Goal: Find specific page/section: Find specific page/section

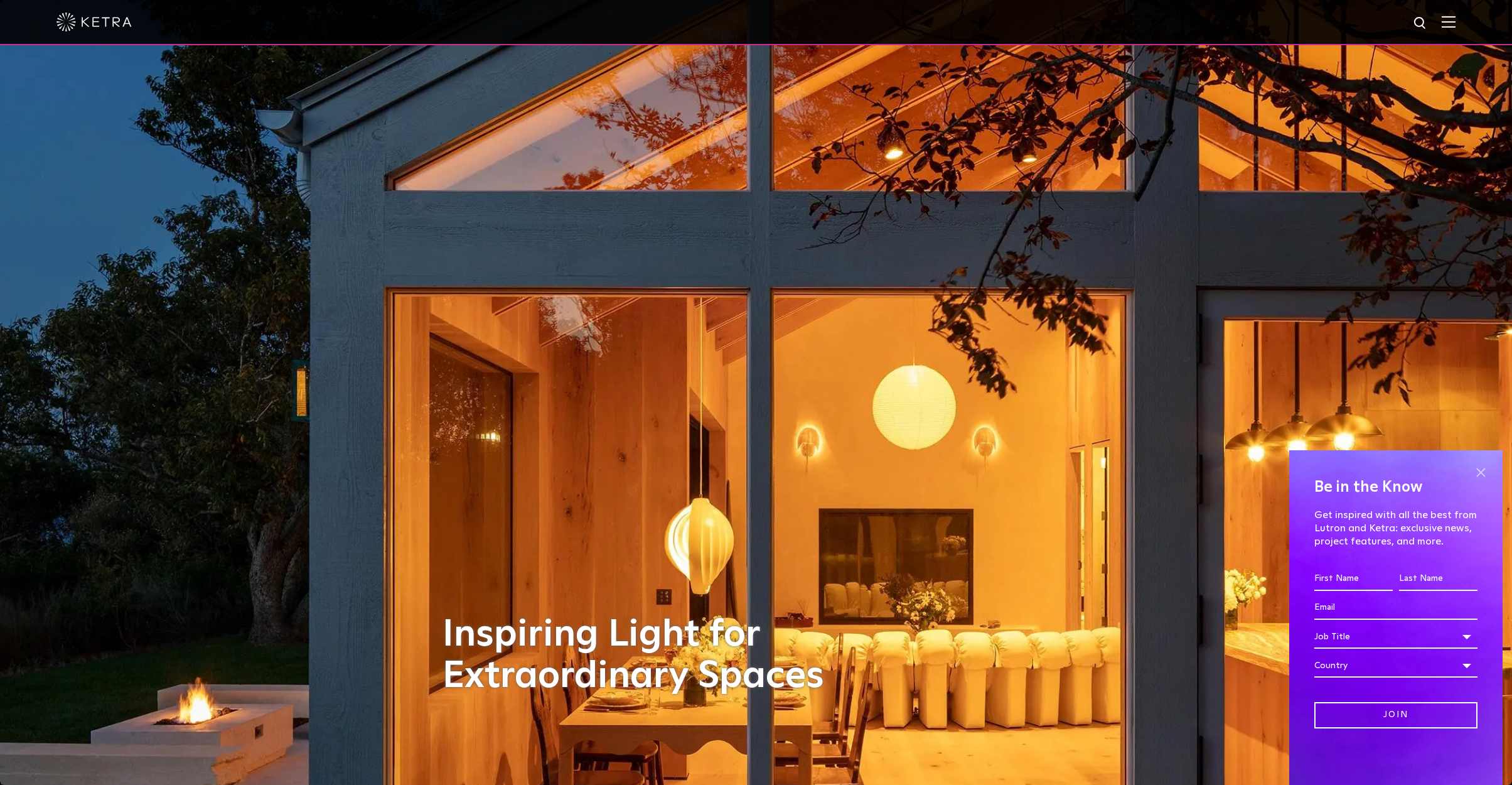
click at [1479, 473] on span at bounding box center [1480, 472] width 19 height 19
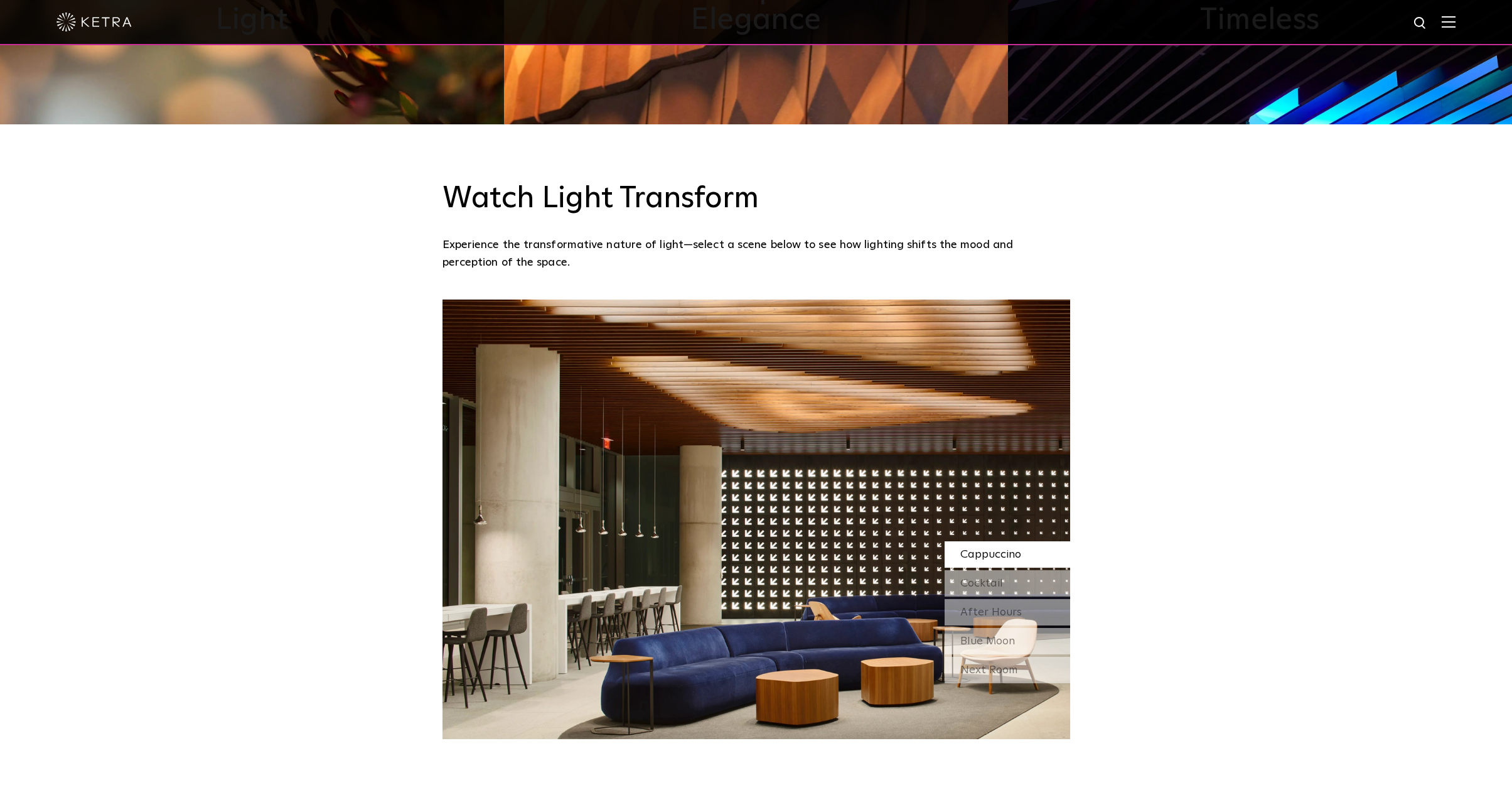
scroll to position [1104, 0]
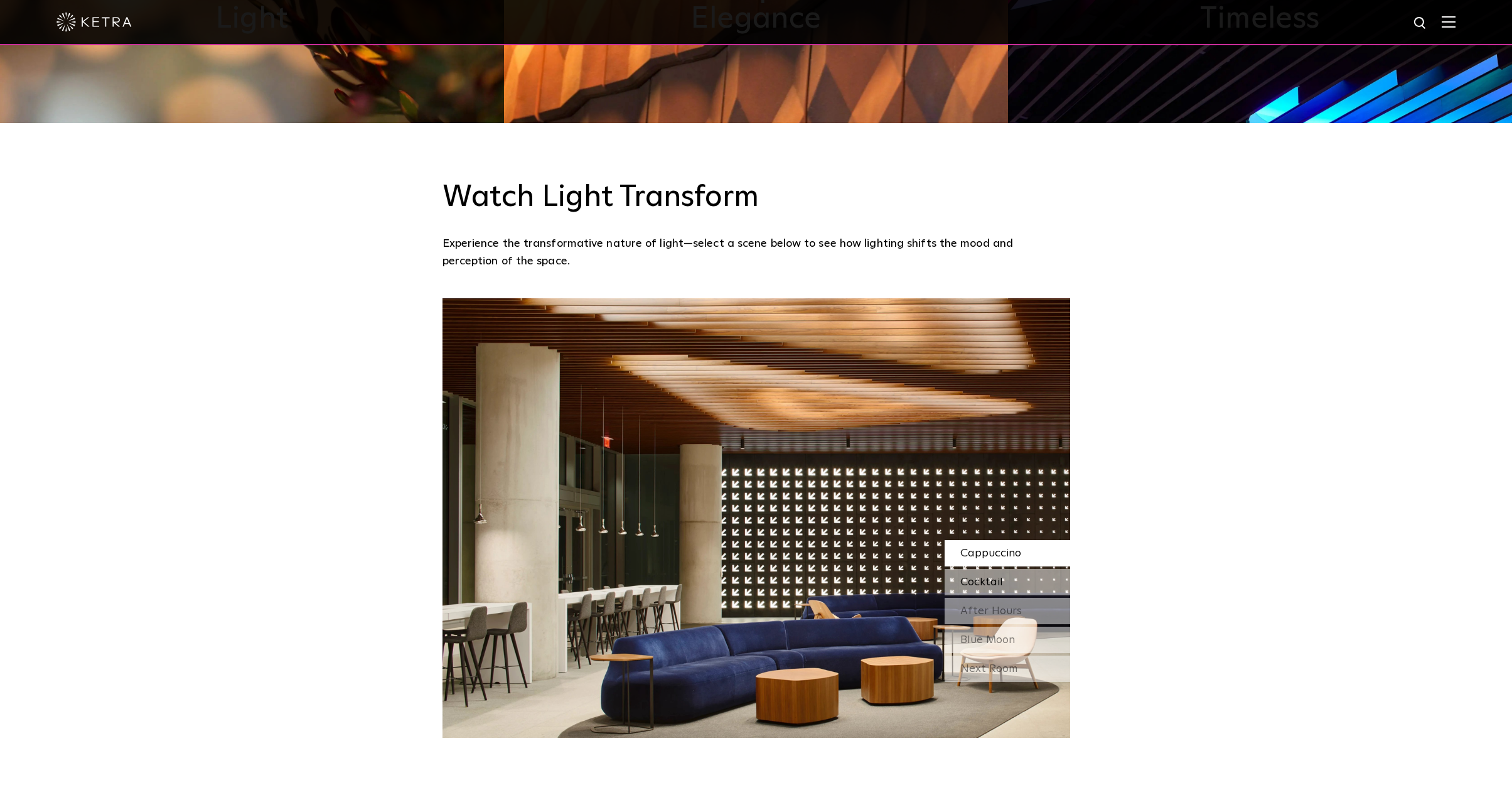
click at [986, 579] on span "Cocktail" at bounding box center [981, 582] width 43 height 12
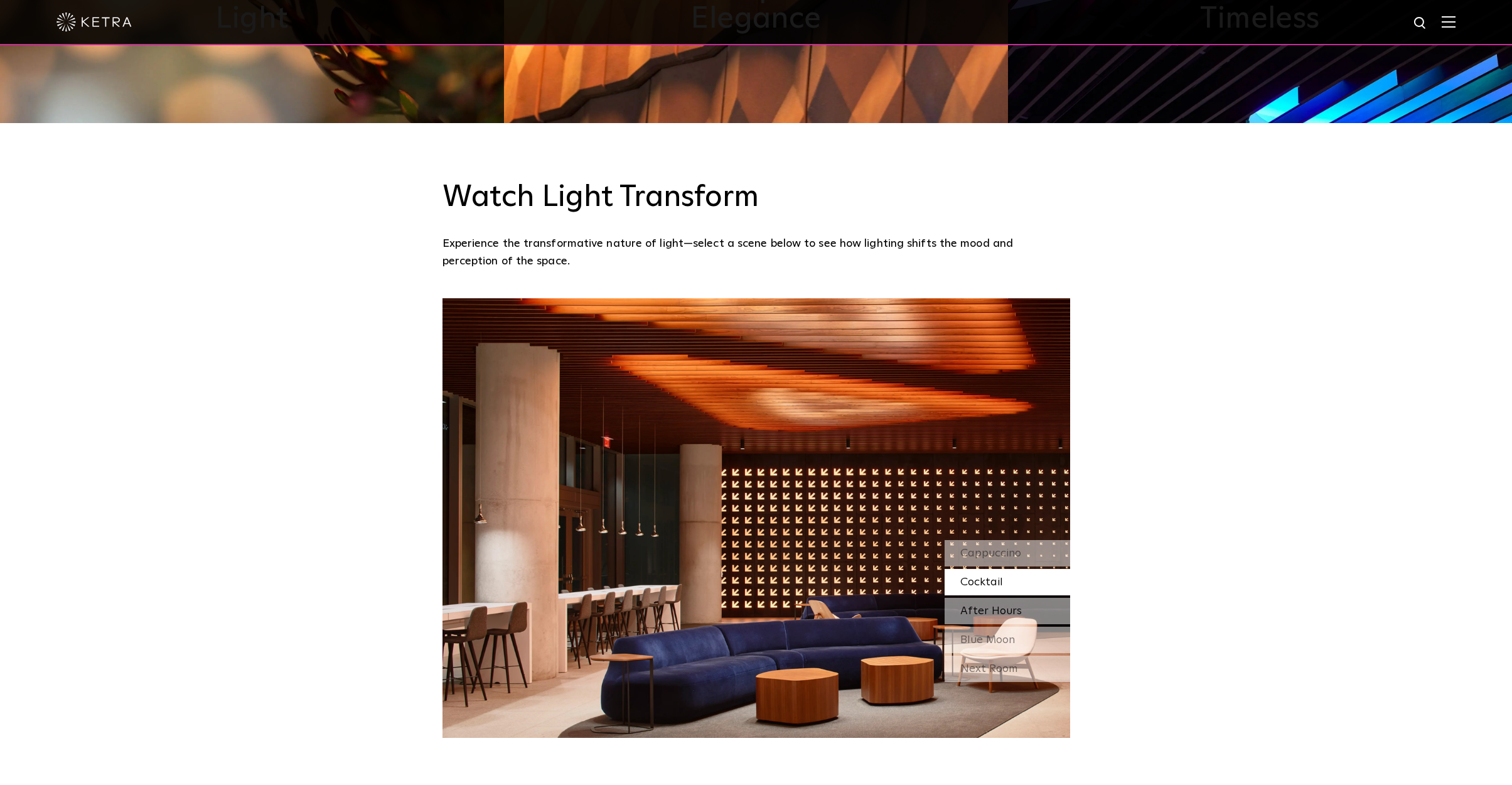
click at [984, 610] on span "After Hours" at bounding box center [991, 611] width 61 height 12
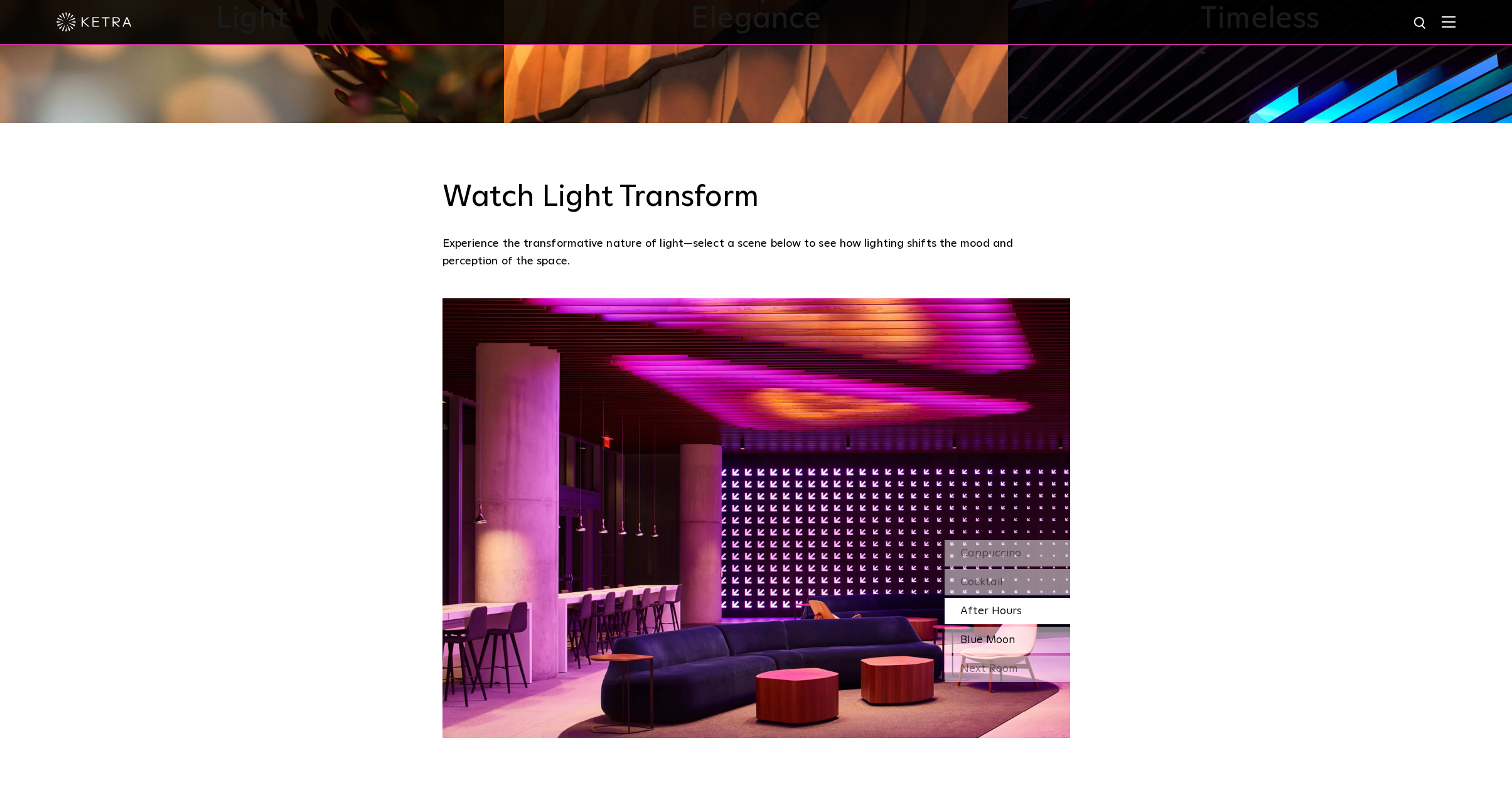
click at [982, 635] on span "Blue Moon" at bounding box center [988, 640] width 55 height 12
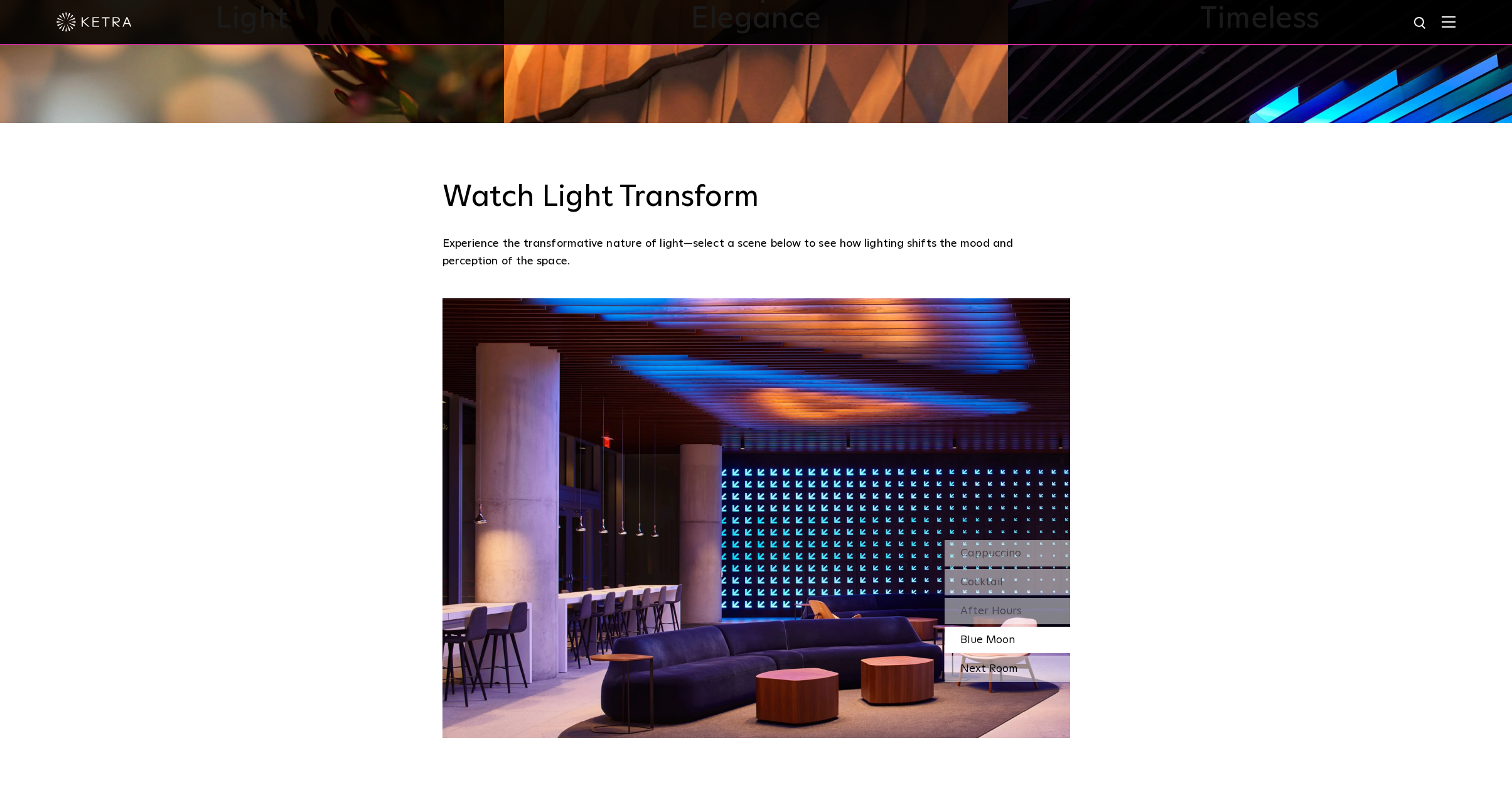
click at [982, 668] on div "Next Room" at bounding box center [1007, 669] width 126 height 26
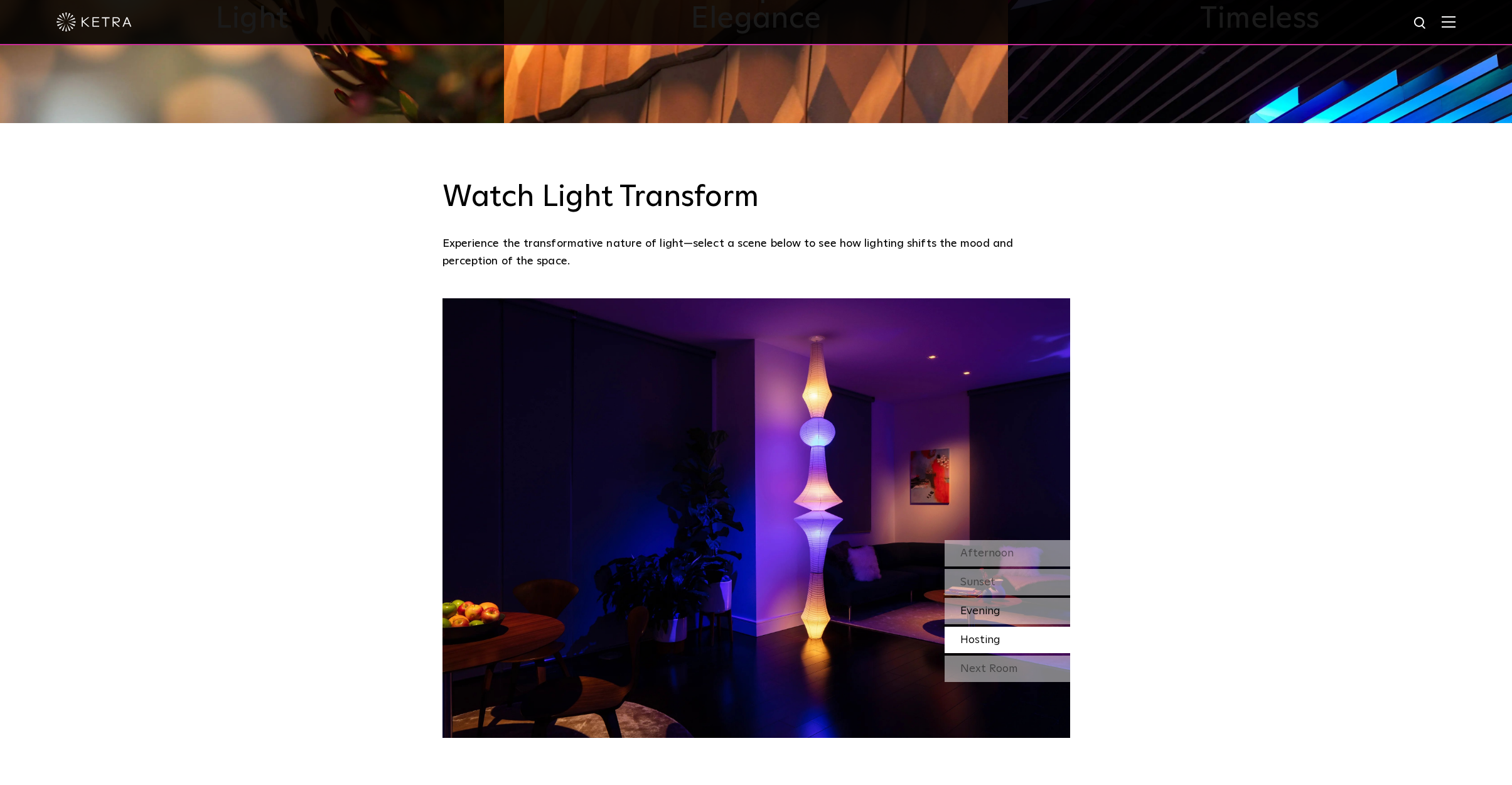
click at [985, 609] on span "Evening" at bounding box center [981, 611] width 40 height 12
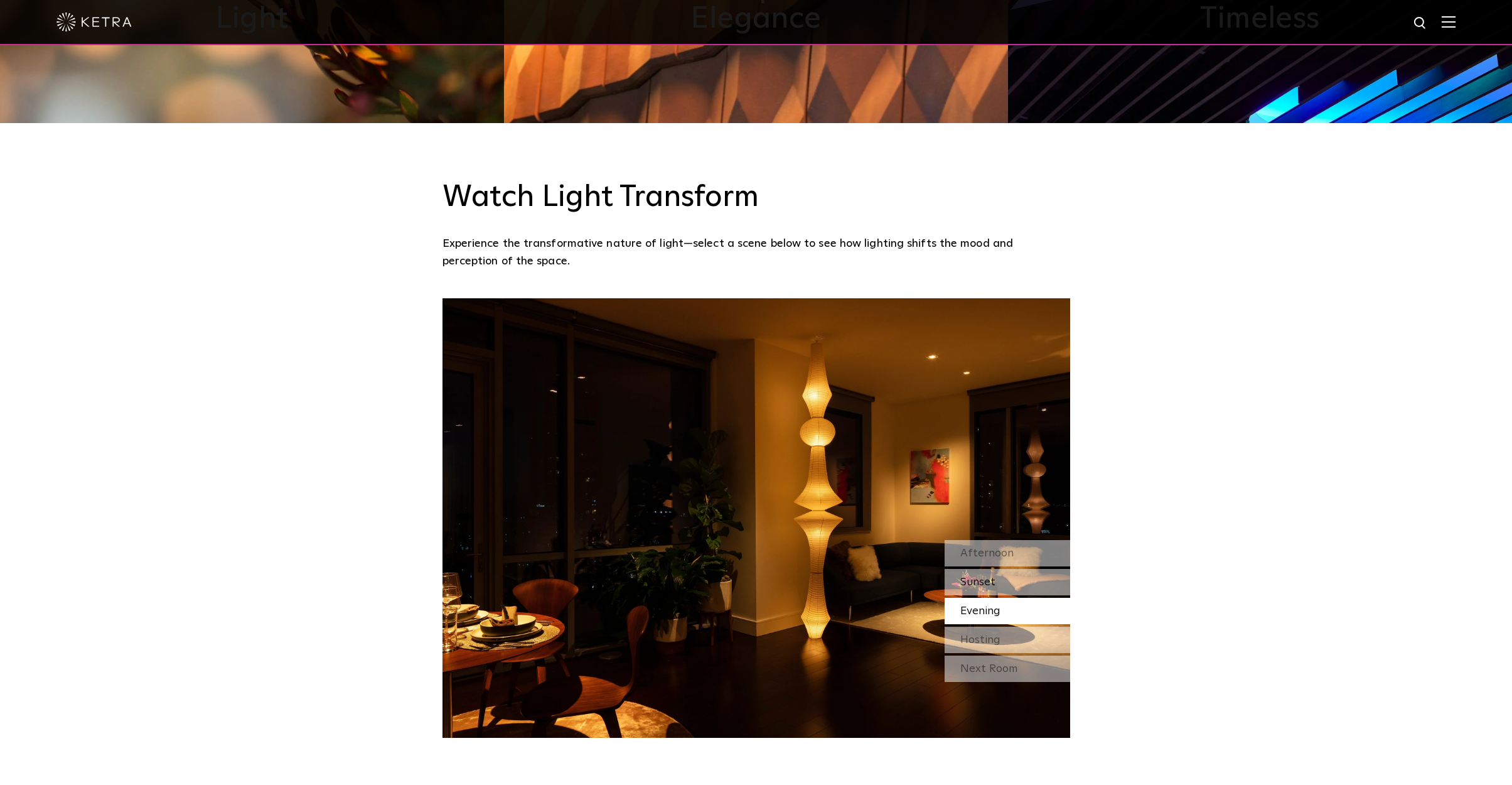
click at [984, 582] on span "Sunset" at bounding box center [978, 582] width 35 height 12
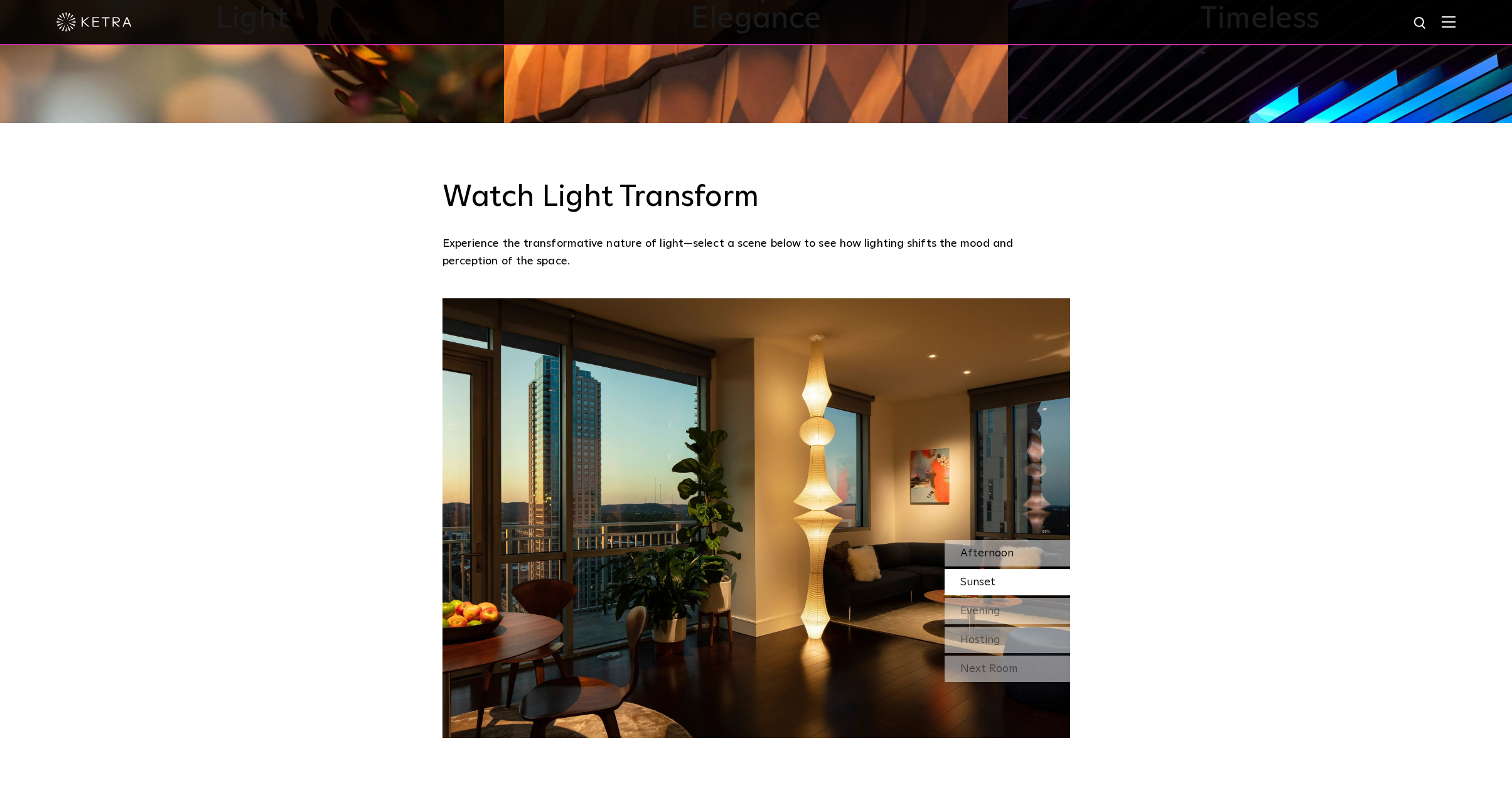
click at [986, 555] on span "Afternoon" at bounding box center [987, 553] width 54 height 12
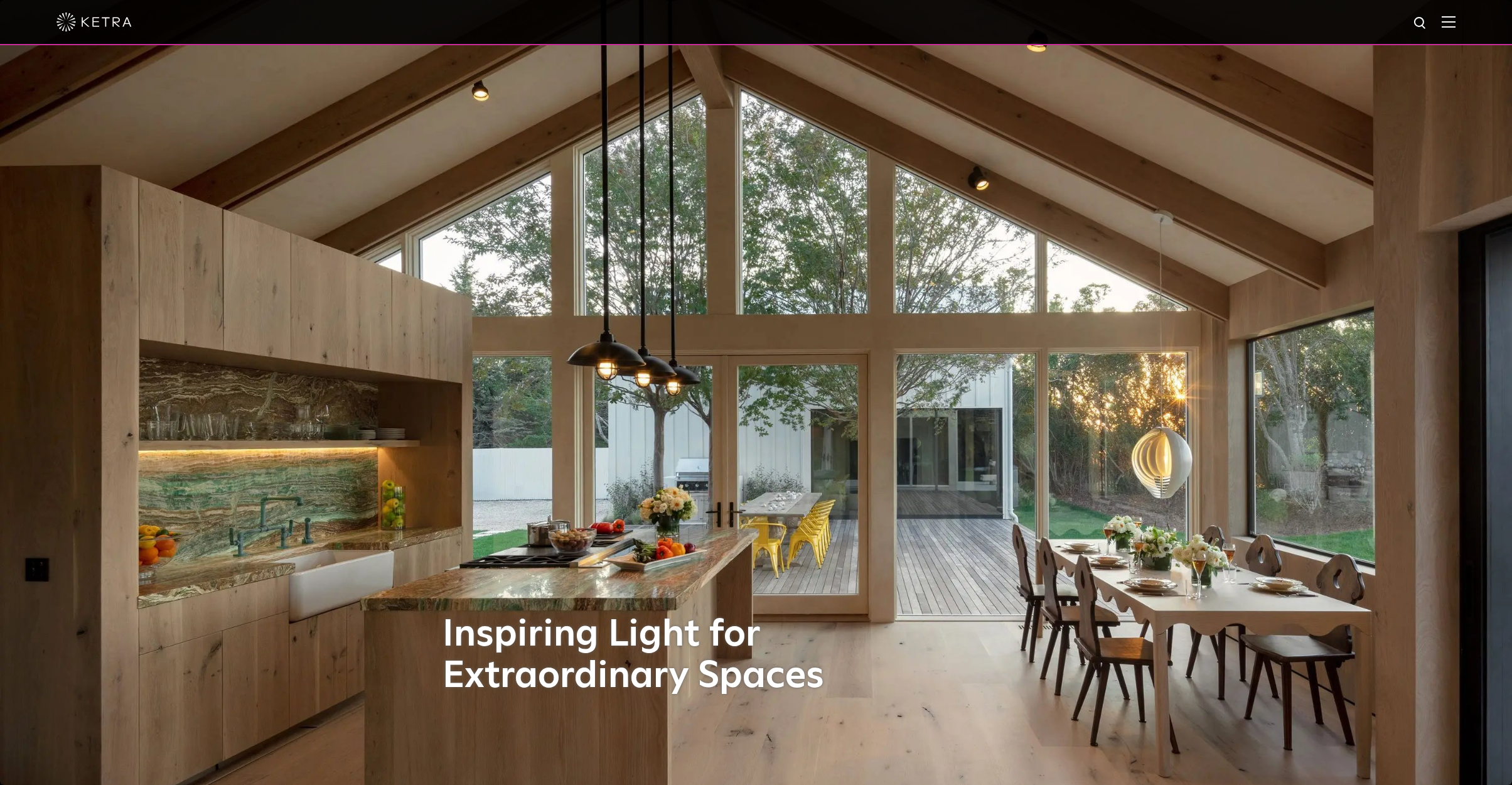
scroll to position [0, 0]
click at [1448, 24] on img at bounding box center [1448, 22] width 14 height 12
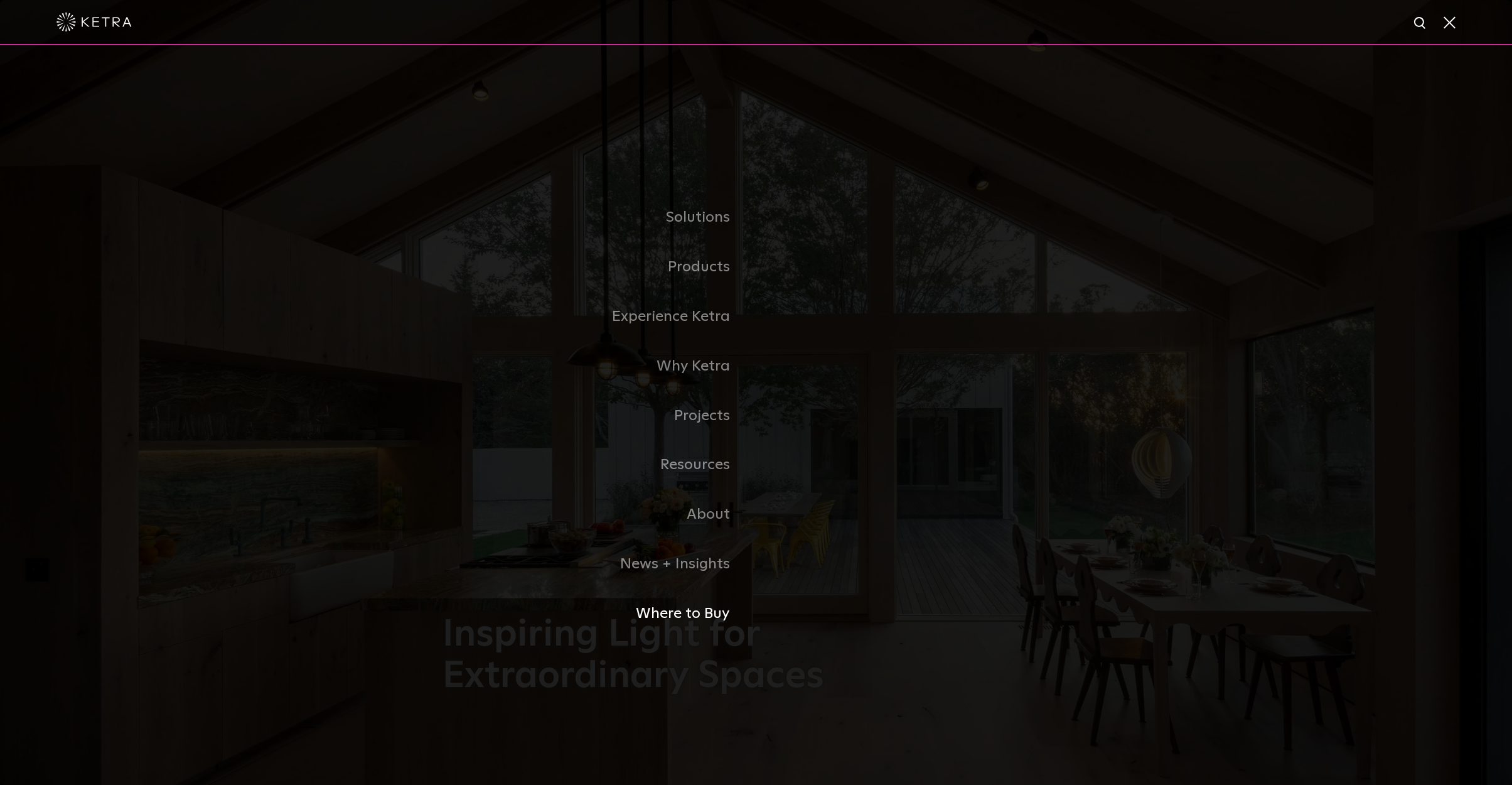
click at [687, 611] on link "Where to Buy" at bounding box center [599, 614] width 314 height 50
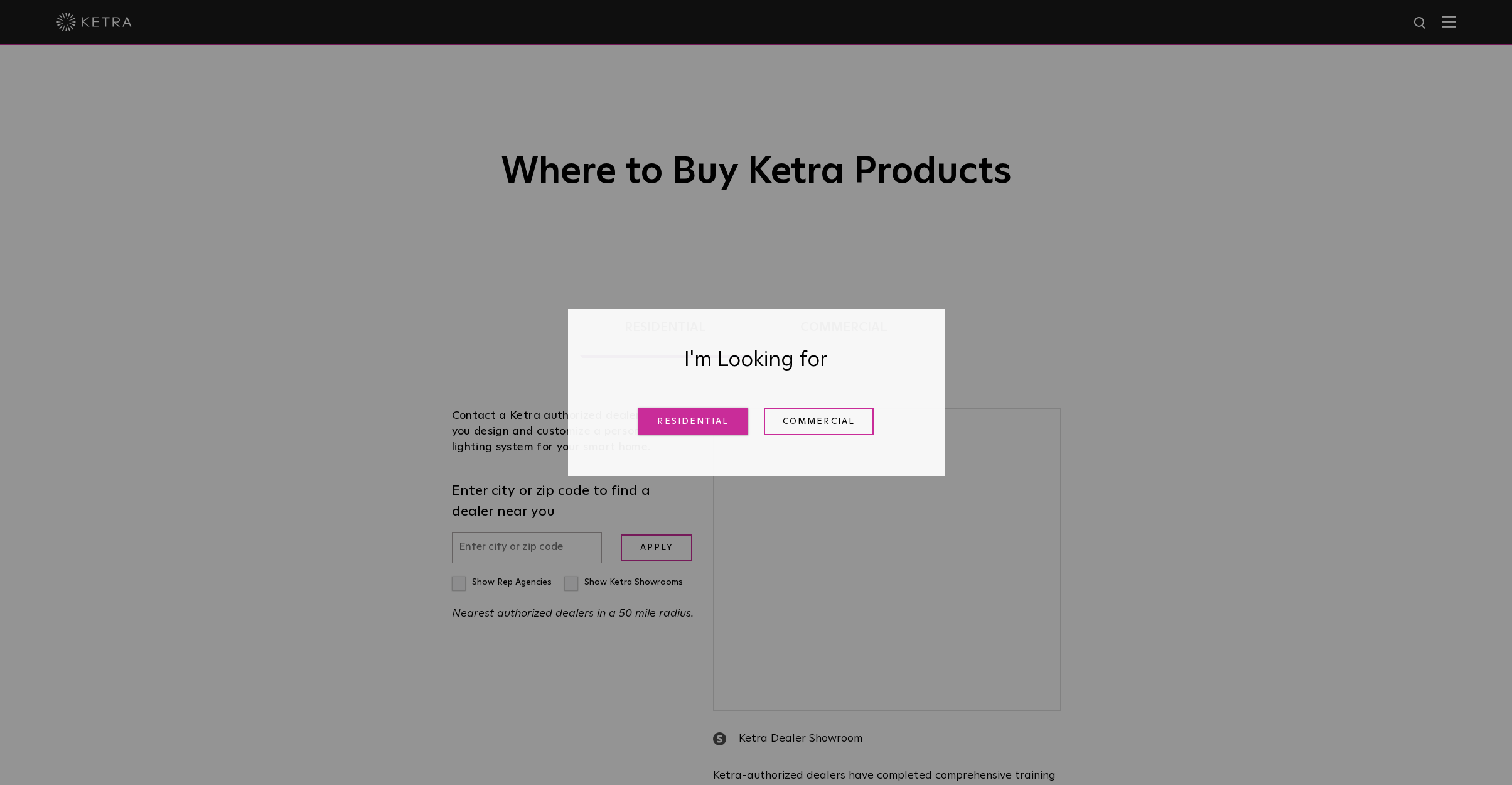
click at [699, 423] on link "Residential" at bounding box center [693, 421] width 110 height 27
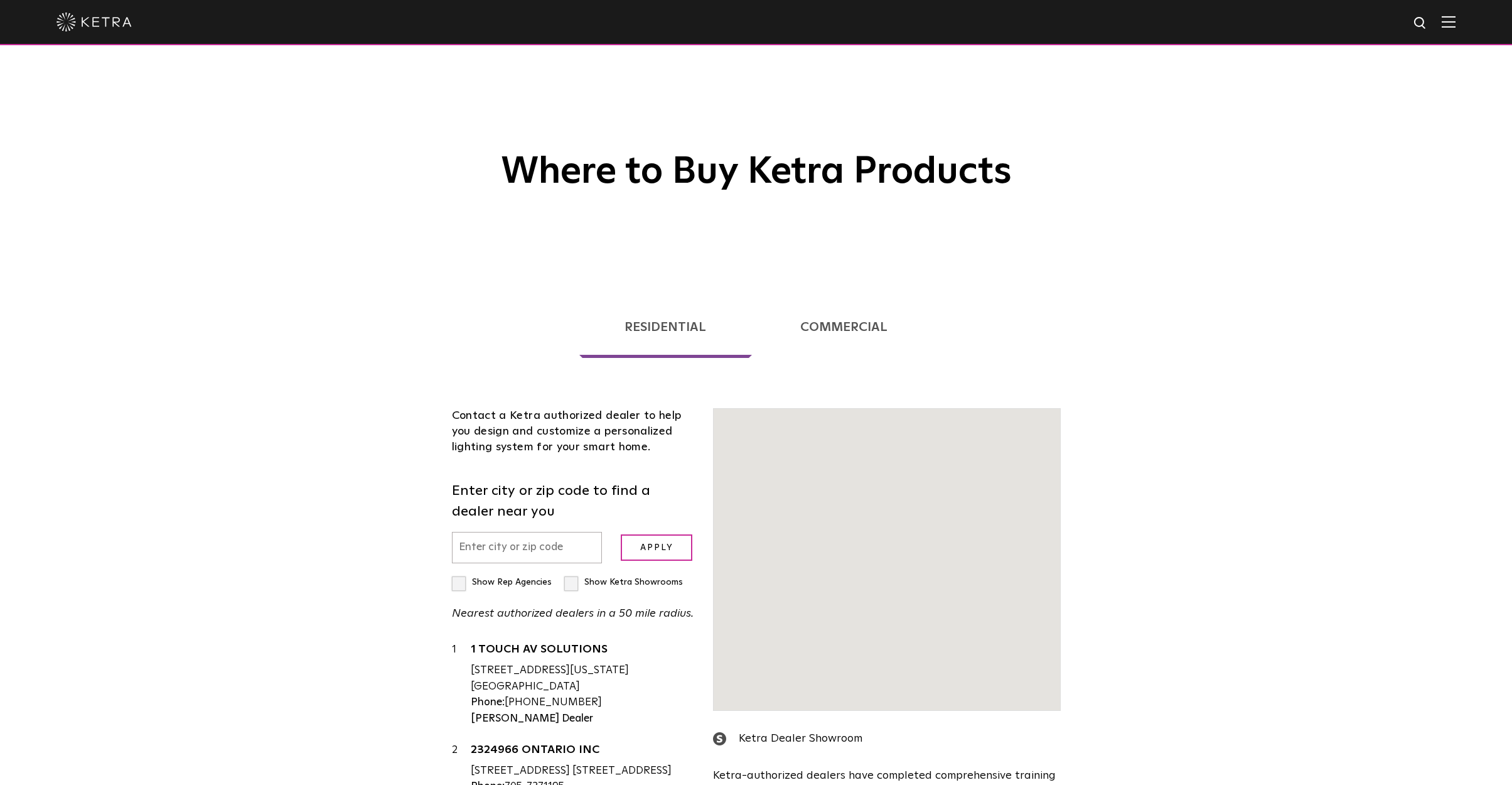
scroll to position [321, 0]
